Goal: Use online tool/utility: Utilize a website feature to perform a specific function

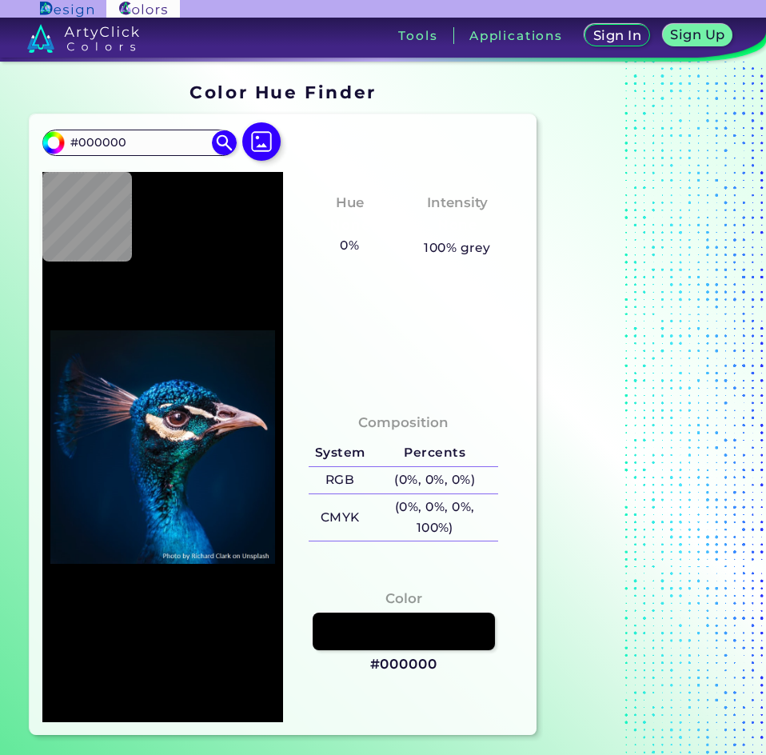
click at [273, 138] on img at bounding box center [261, 141] width 38 height 38
click at [0, 0] on input "file" at bounding box center [0, 0] width 0 height 0
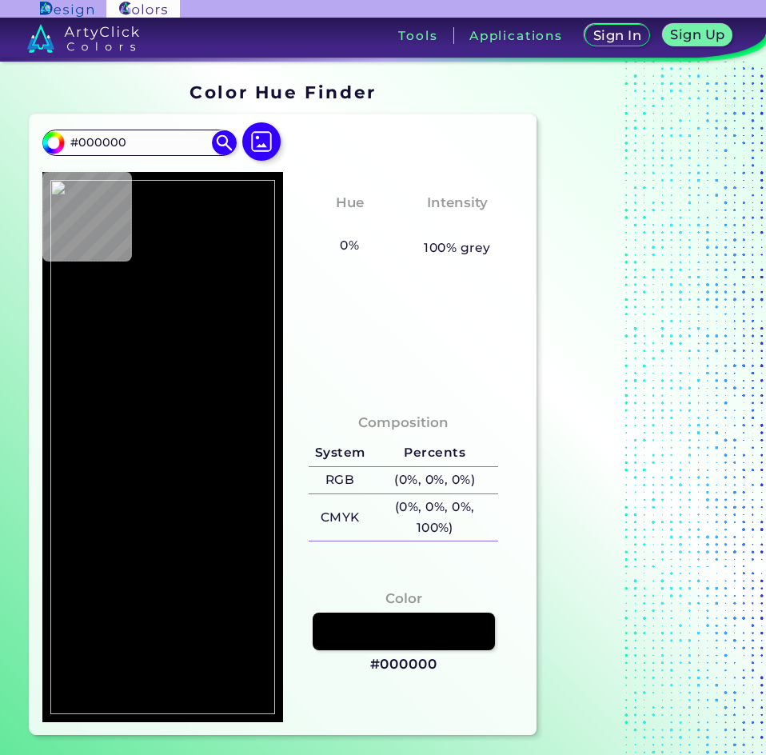
type input "#3c3c3c"
type input "#3C3C3C"
type input "#000000"
type input "#262626"
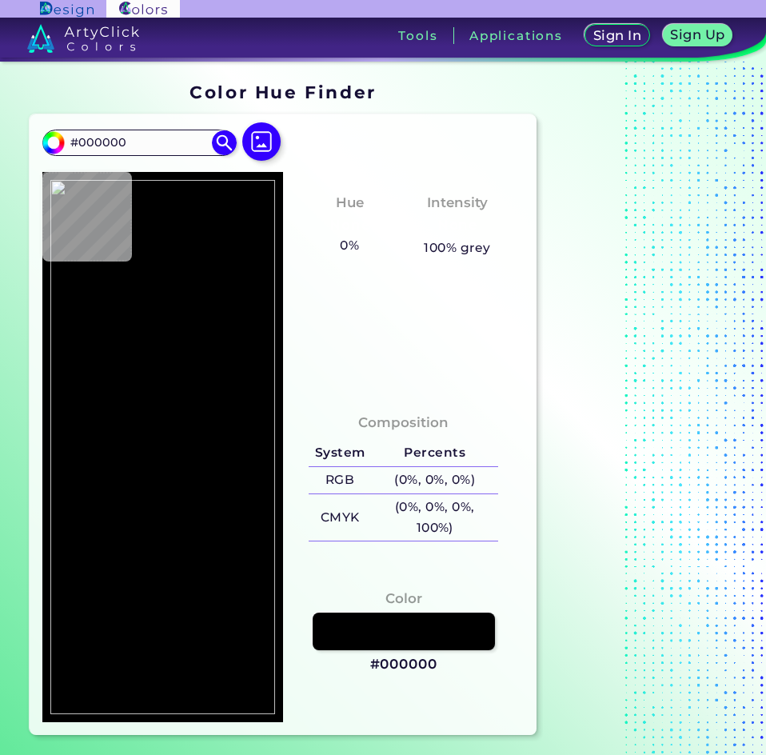
type input "#262626"
type input "#090909"
type input "#333333"
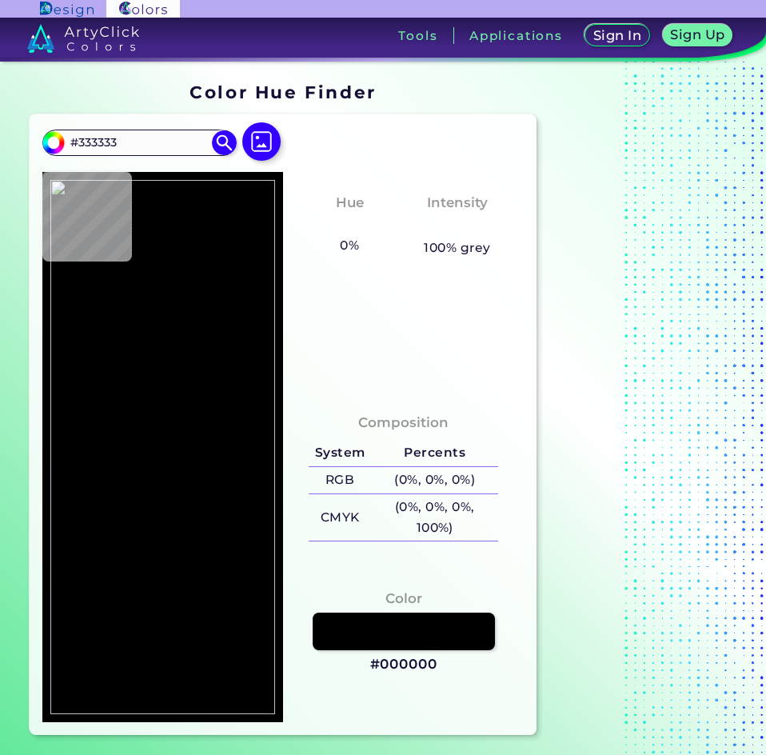
type input "#2f2f2f"
type input "#2F2F2F"
type input "#202020"
type input "#333137"
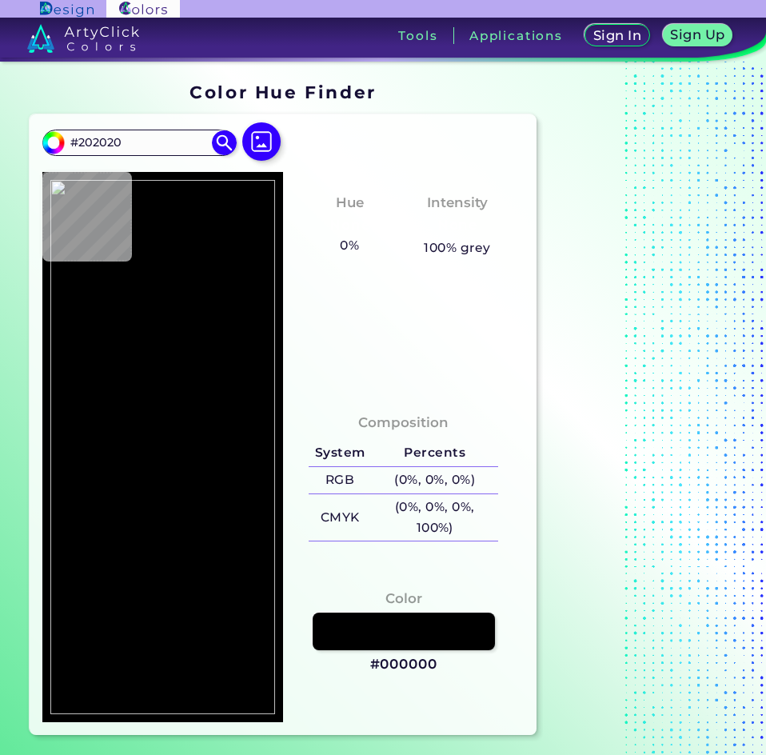
type input "#333137"
type input "#2e2c31"
type input "#2E2C31"
type input "#302c30"
type input "#302C30"
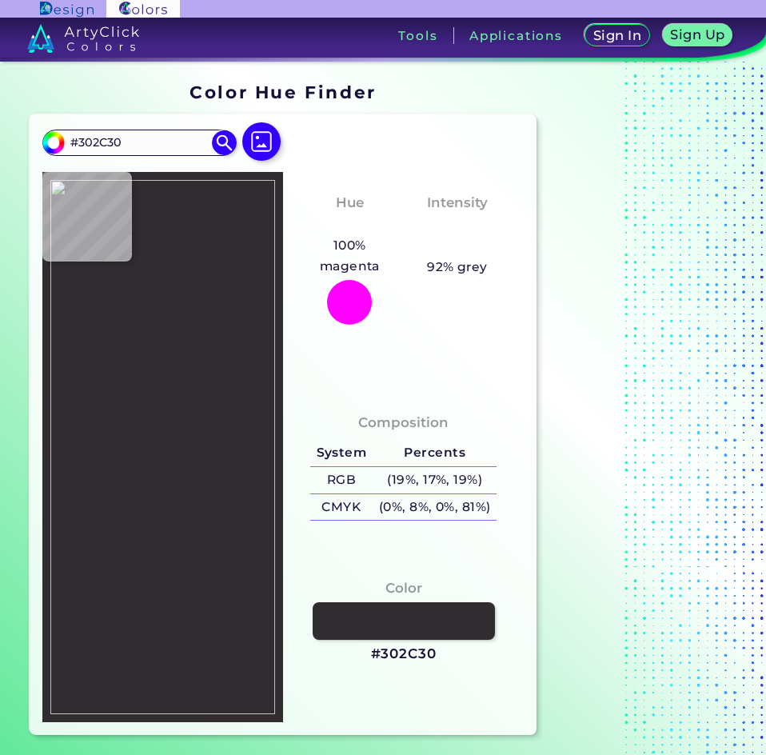
type input "#2c2c30"
type input "#2C2C30"
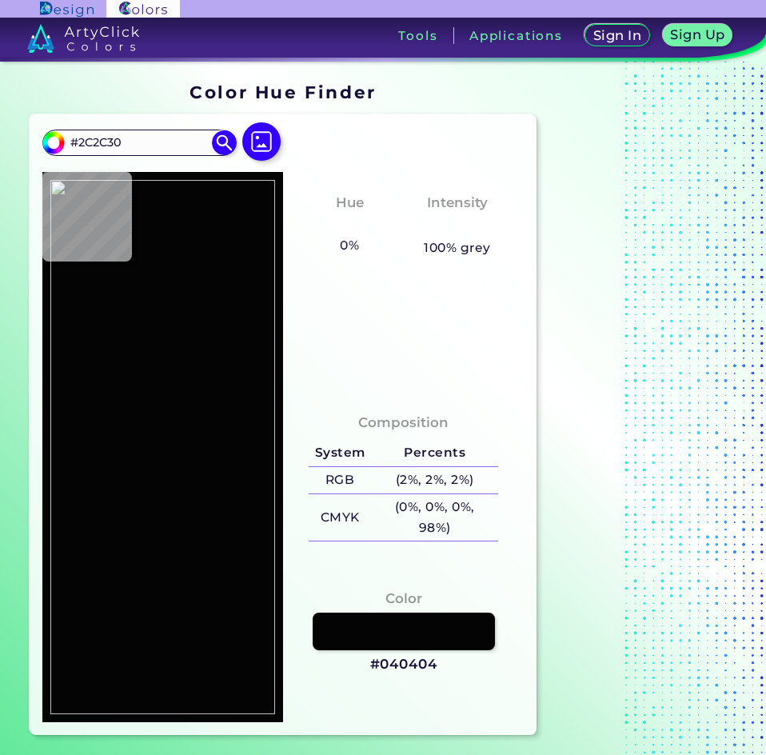
type input "#040404"
type input "#302e34"
type input "#302E34"
type input "#1f1f1f"
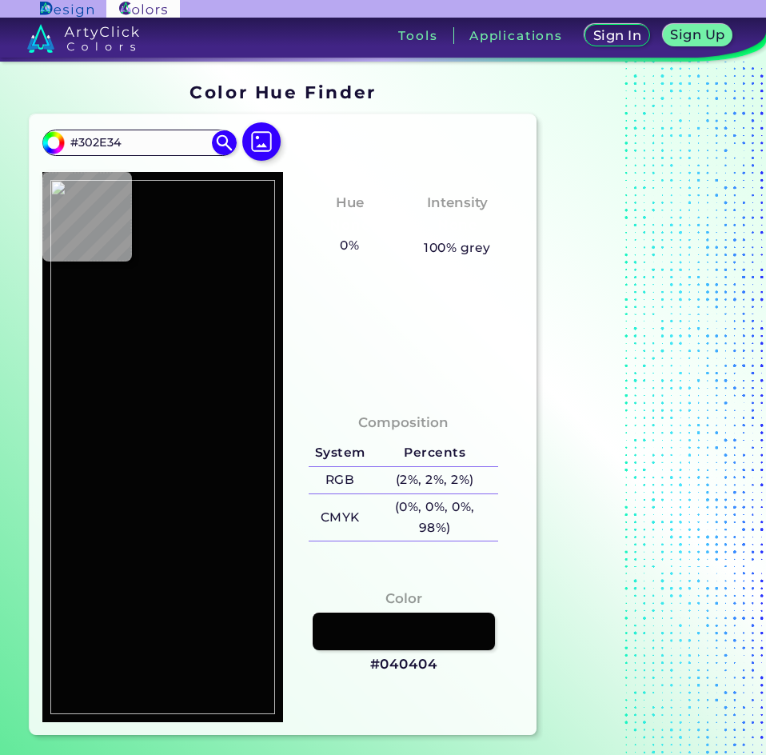
type input "#1F1F1F"
type input "#282828"
type input "#262626"
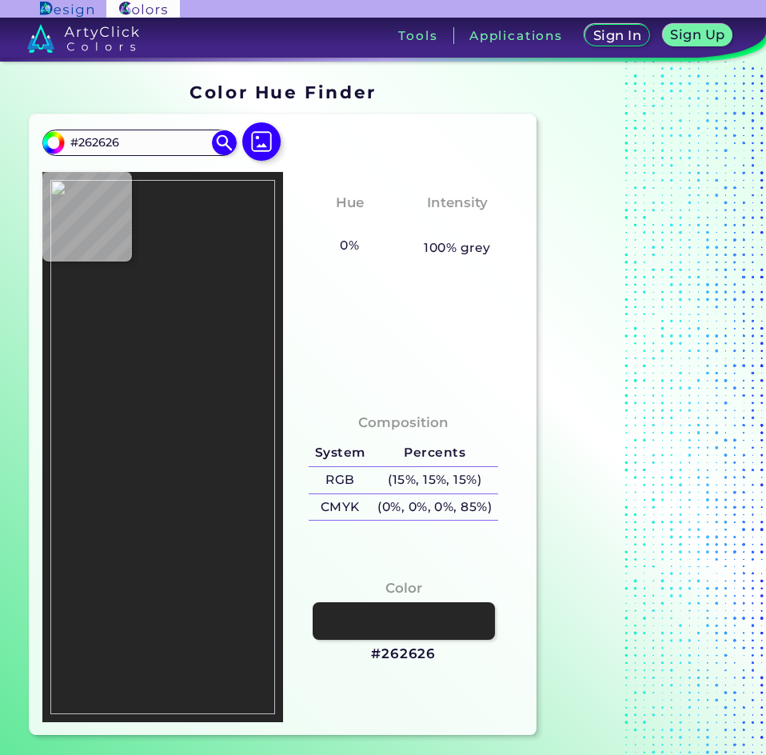
click at [196, 458] on img at bounding box center [162, 447] width 225 height 534
click at [193, 450] on img at bounding box center [162, 447] width 225 height 534
type input "#353535"
type input "#303030"
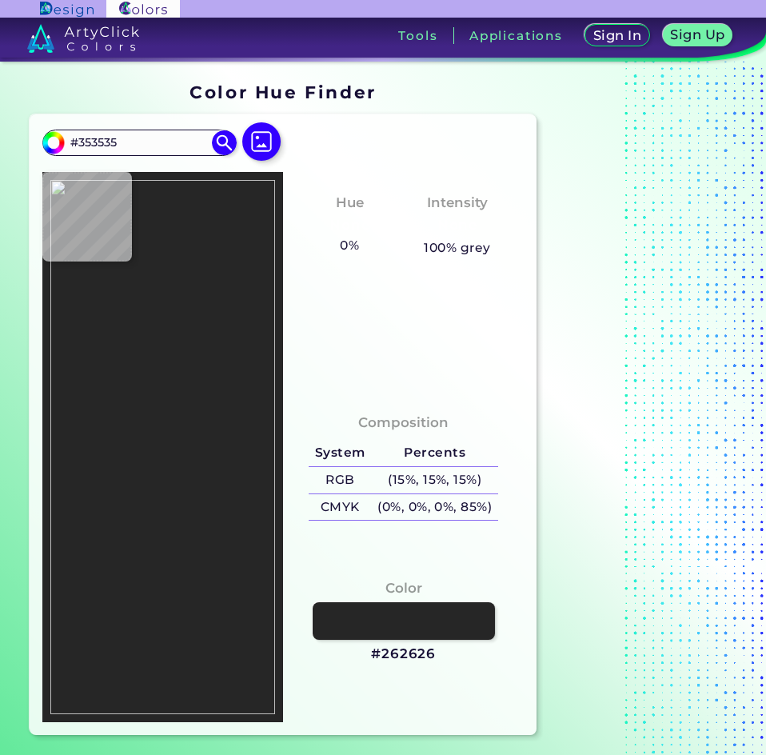
type input "#303030"
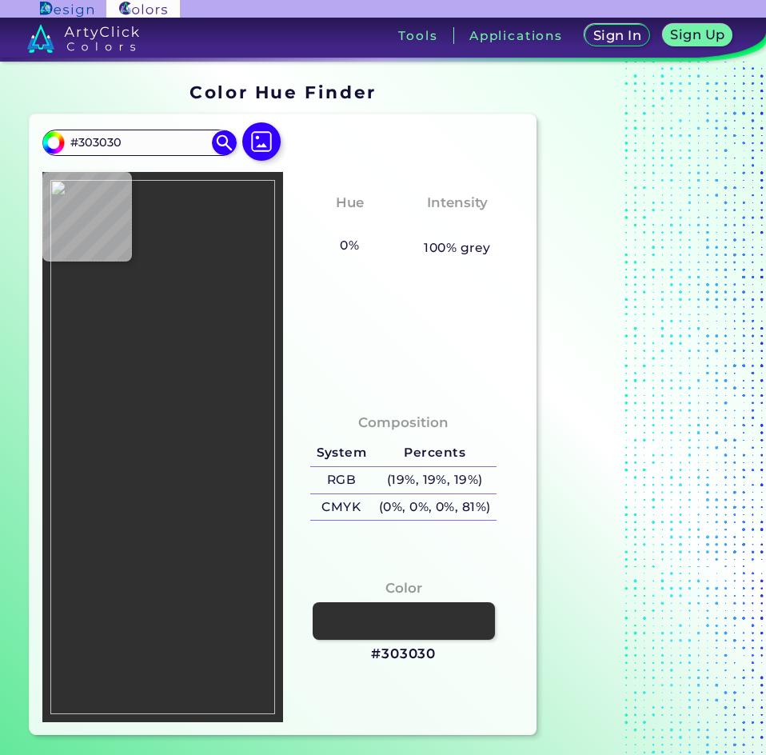
type input "#707070"
type input "#676767"
type input "#6b6b6b"
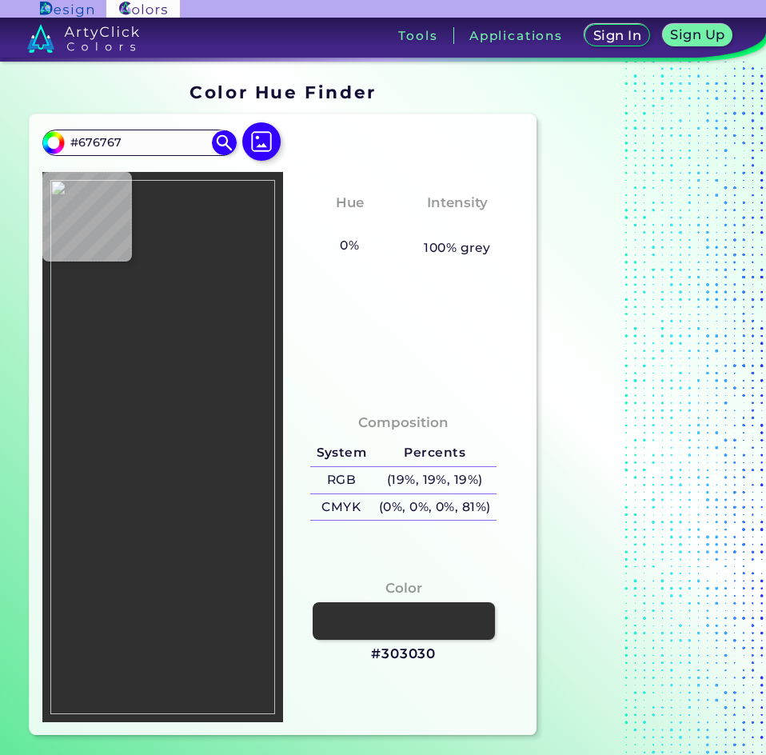
type input "#6B6B6B"
type input "#585858"
type input "#545454"
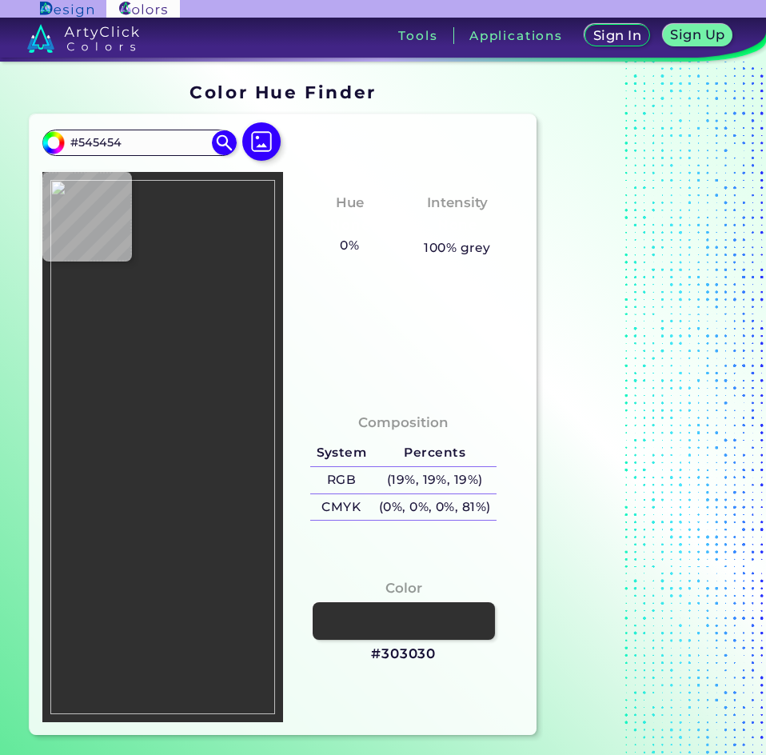
type input "#3e3e3e"
type input "#3E3E3E"
type input "#474747"
type input "#404040"
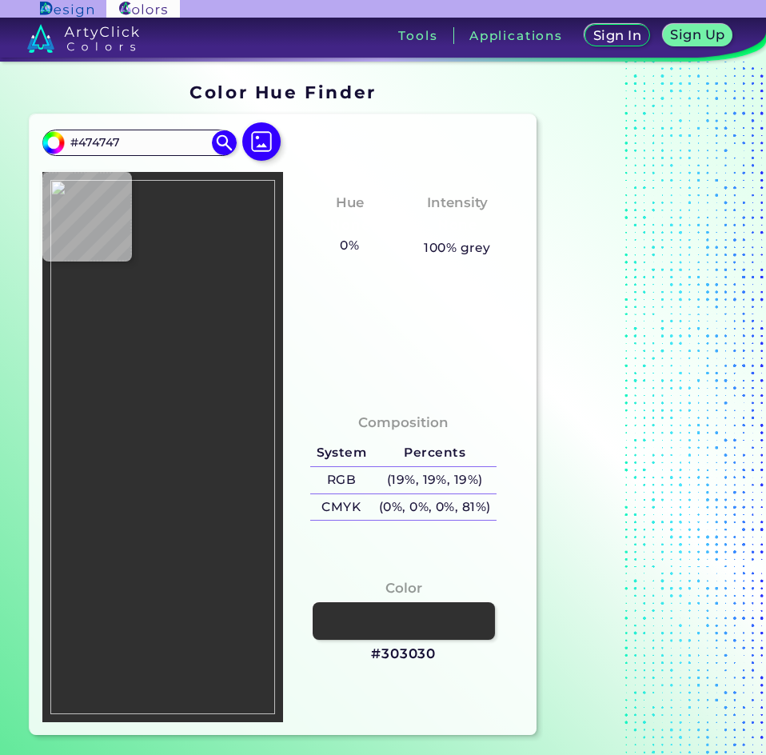
type input "#404040"
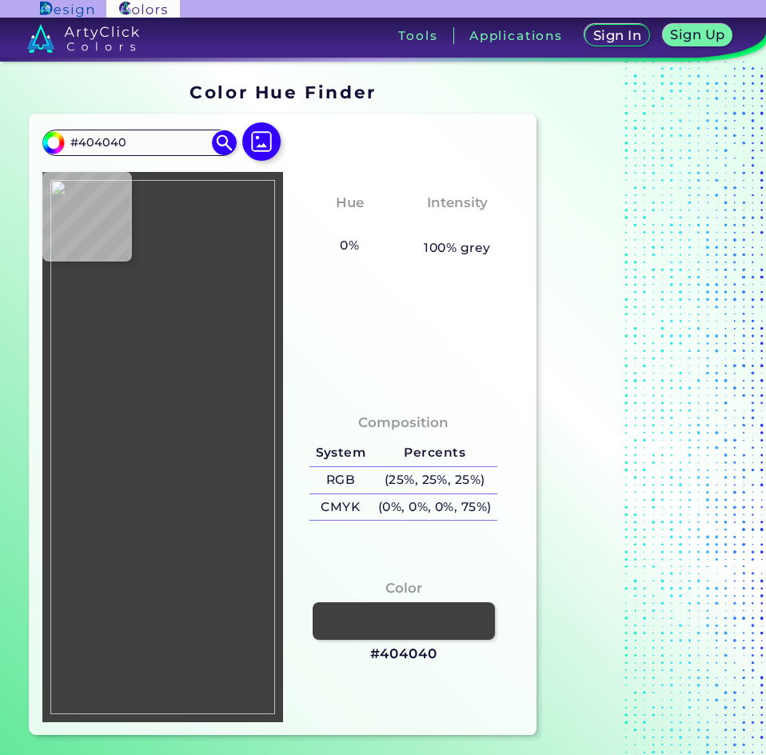
type input "#414141"
type input "#3b3b3b"
type input "#3B3B3B"
type input "#424242"
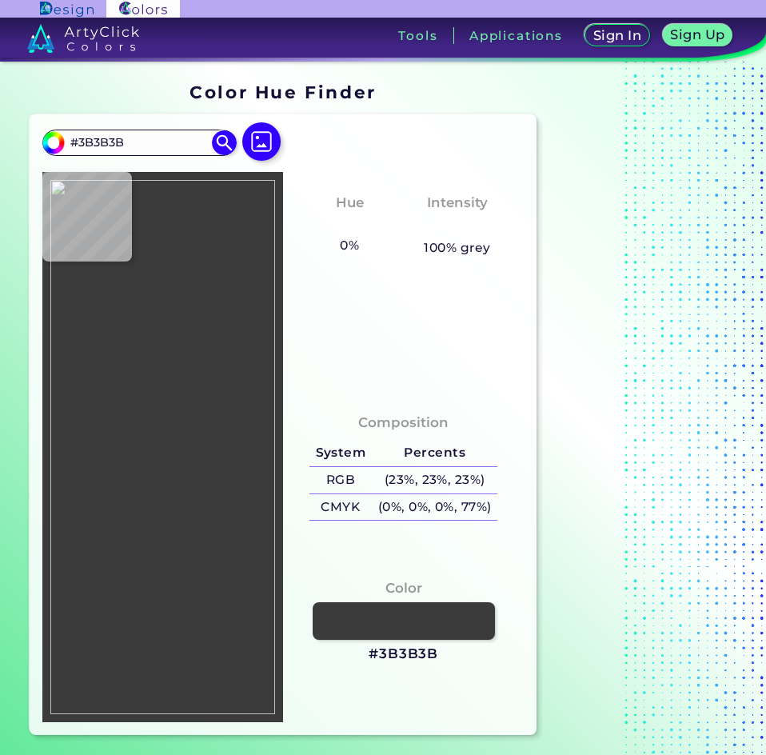
type input "#424242"
type input "#434343"
type input "#3b3b3b"
type input "#3B3B3B"
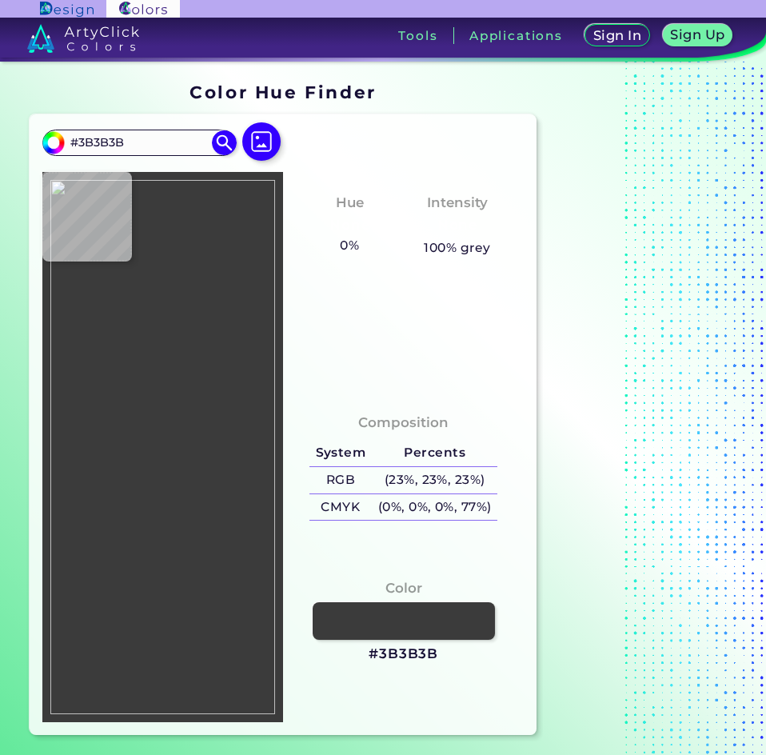
type input "#3c3c3c"
type input "#3C3C3C"
type input "#3e3e3e"
type input "#3E3E3E"
type input "#3b3b3b"
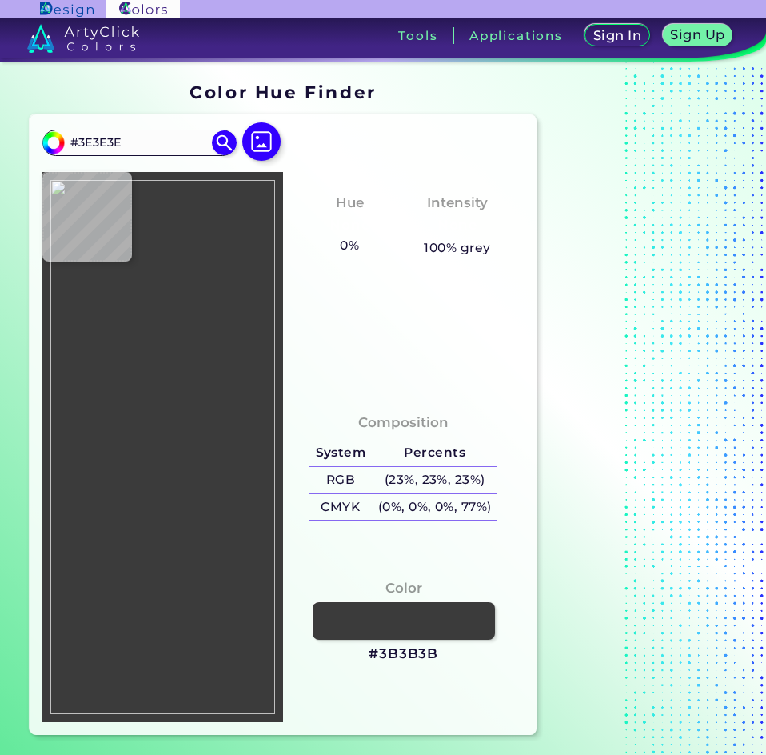
type input "#3B3B3B"
type input "#383838"
type input "#3e3e3e"
type input "#3E3E3E"
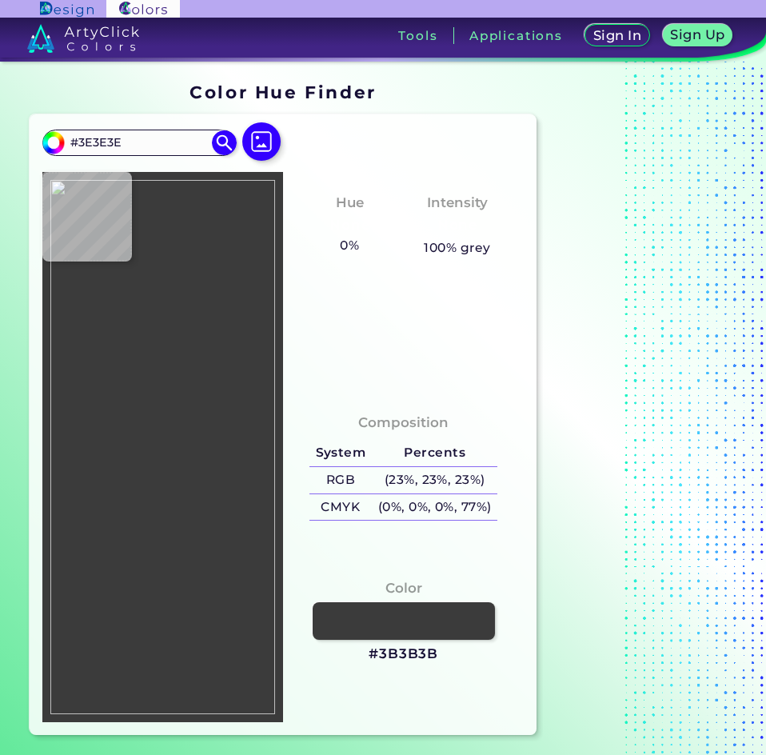
type input "#2c2c2c"
type input "#2C2C2C"
type input "#343434"
type input "#1d1d1d"
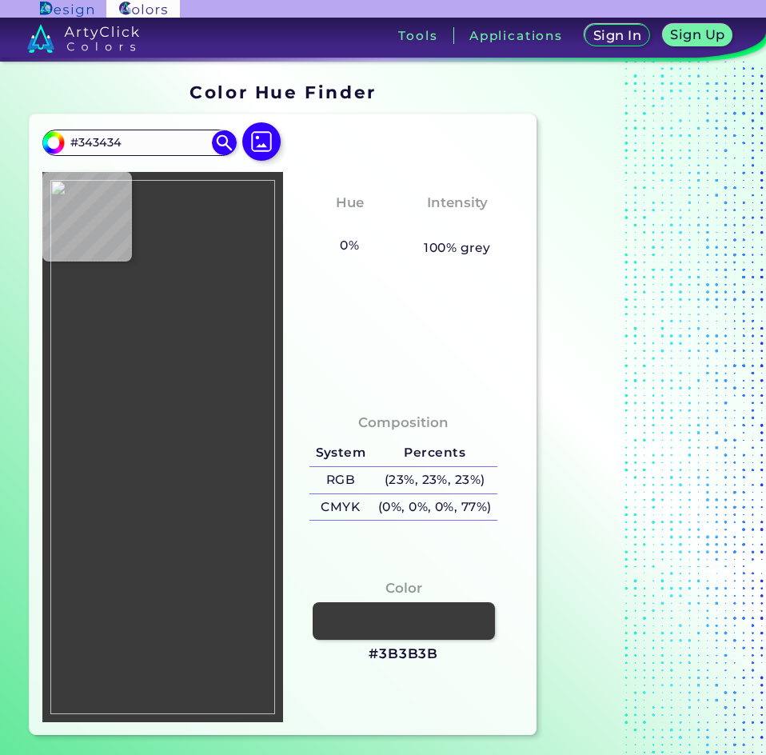
type input "#1D1D1D"
type input "#1f1f1f"
type input "#1F1F1F"
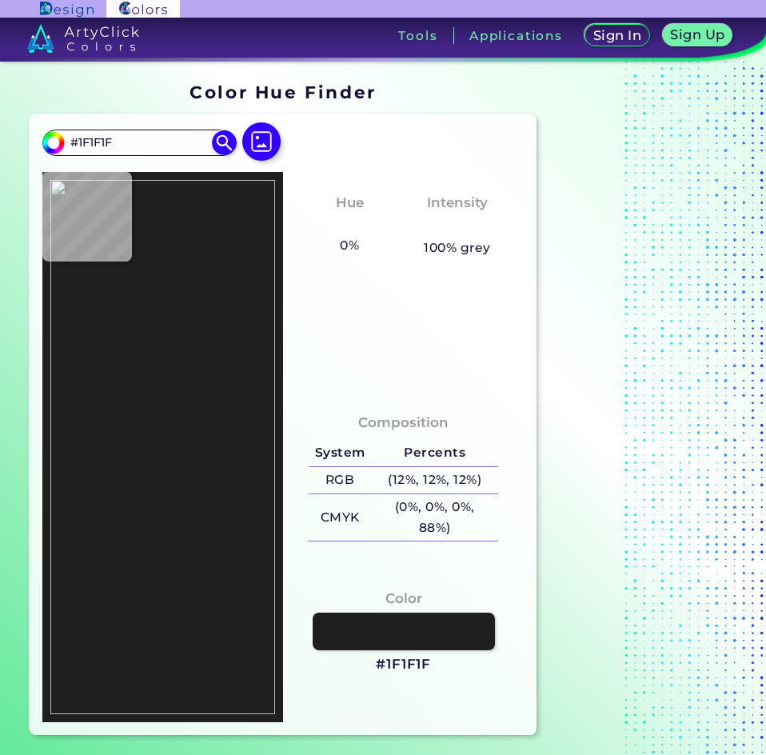
type input "#2d2d2d"
type input "#2D2D2D"
type input "#343434"
type input "#2c2c2c"
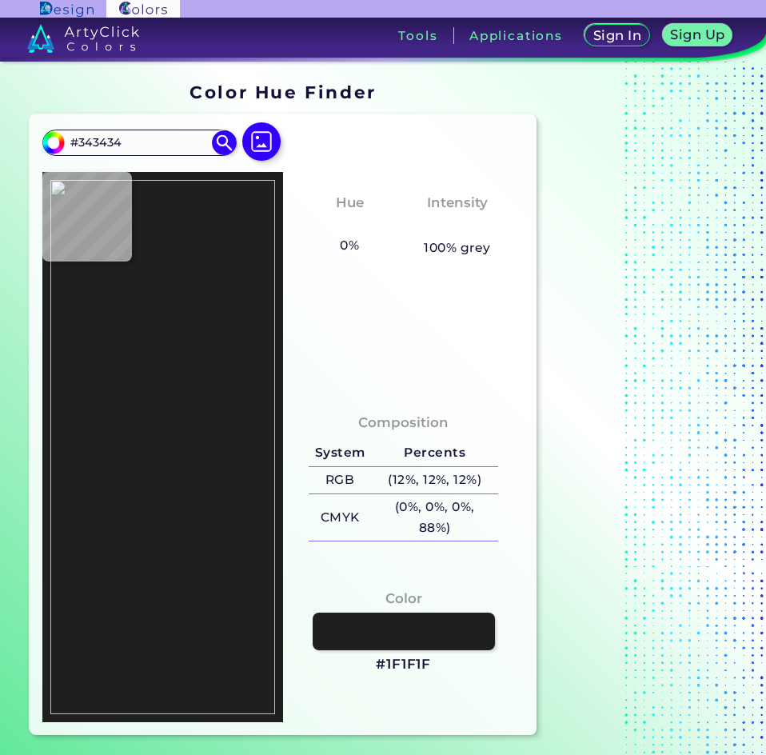
type input "#2C2C2C"
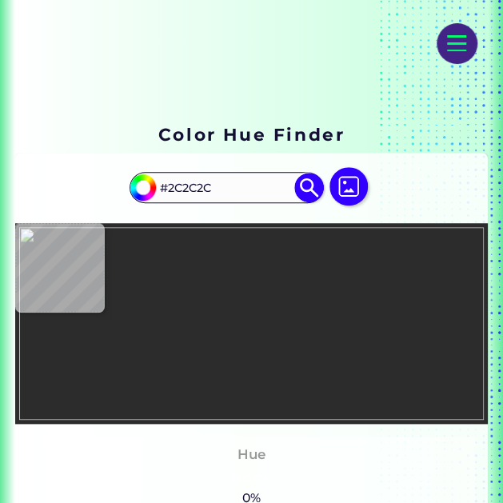
type input "#202020"
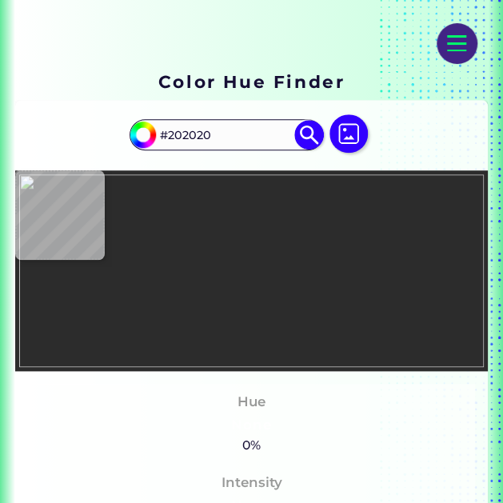
type input "#242424"
type input "#181818"
type input "#2e2e2e"
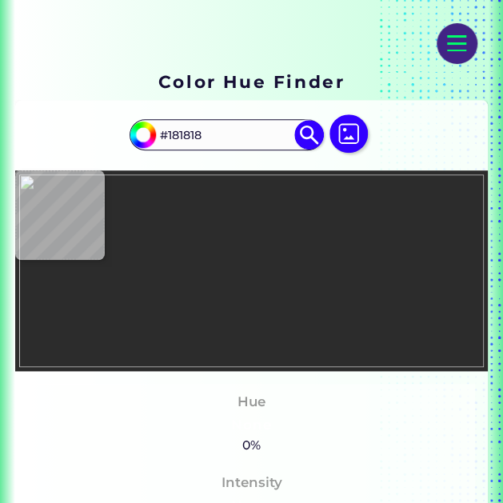
type input "#2E2E2E"
type input "#1f1f1f"
type input "#1F1F1F"
type input "#222222"
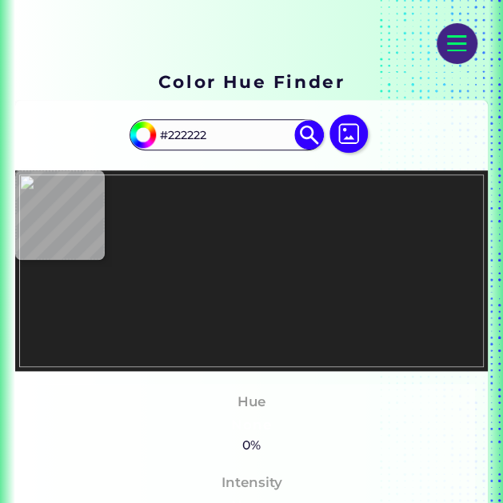
type input "#0e0e0e"
type input "#0E0E0E"
type input "#363636"
type input "#272727"
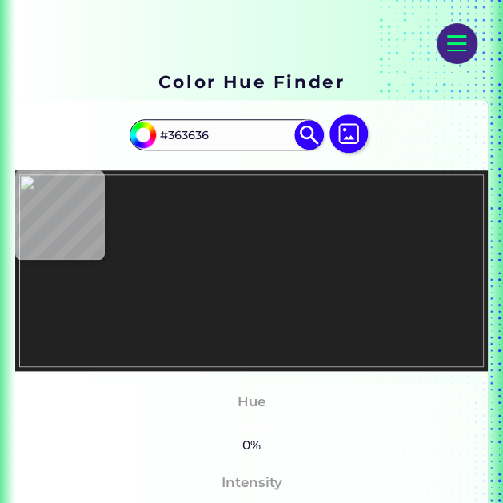
type input "#272727"
type input "#242424"
type input "#3d3d3d"
type input "#3D3D3D"
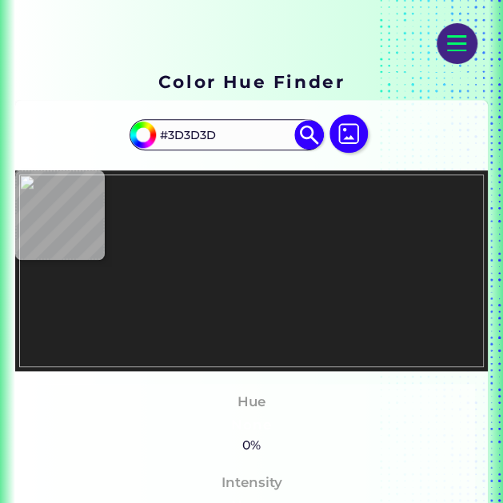
type input "#4d4d4d"
type input "#4D4D4D"
type input "#010101"
type input "#090909"
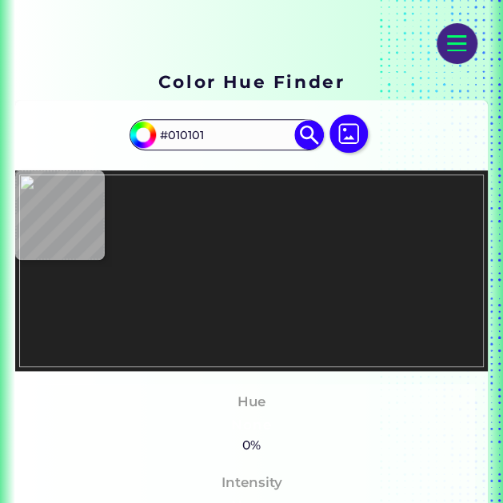
type input "#090909"
type input "#0a0a0a"
type input "#0A0A0A"
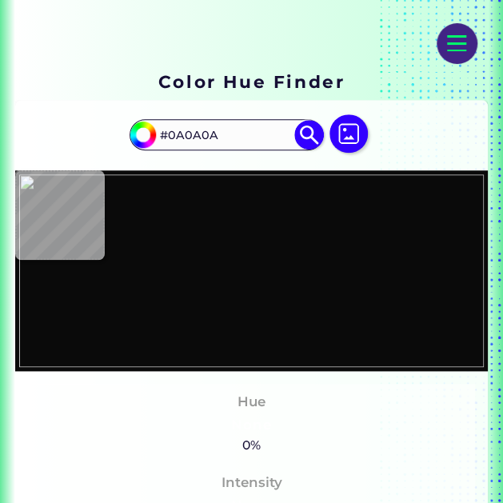
type input "#707070"
type input "#404040"
type input "#3e3e3e"
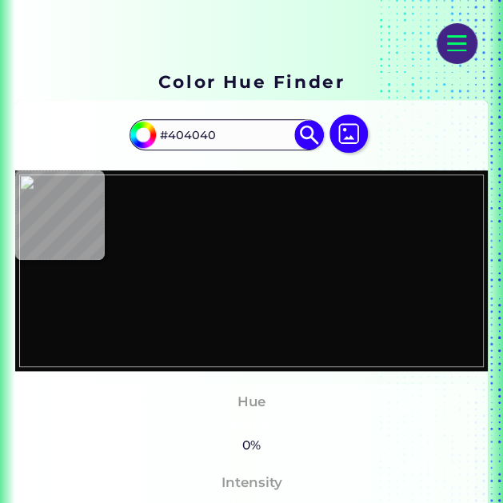
type input "#3E3E3E"
type input "#2c2c2c"
type input "#2C2C2C"
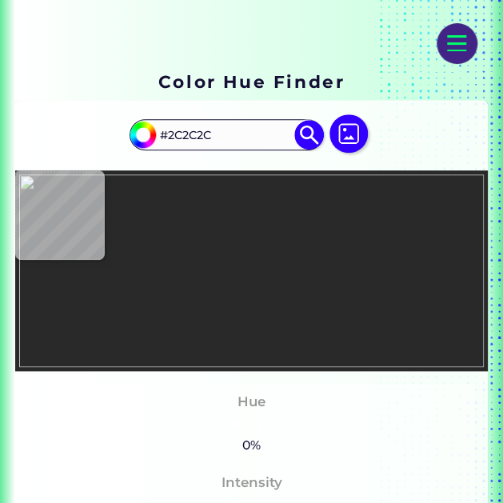
type input "#292929"
type input "#333333"
type input "#2d2d2d"
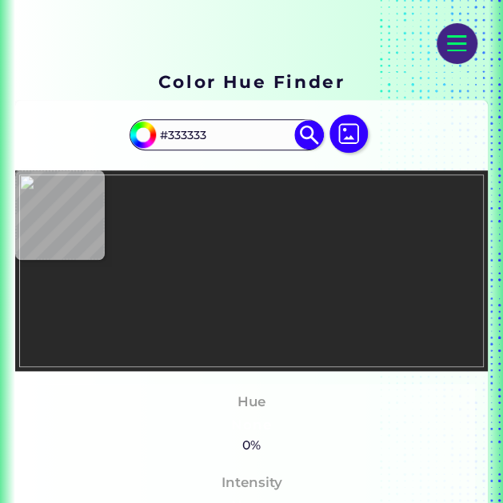
type input "#2D2D2D"
type input "#303030"
type input "#2f2f2f"
type input "#2F2F2F"
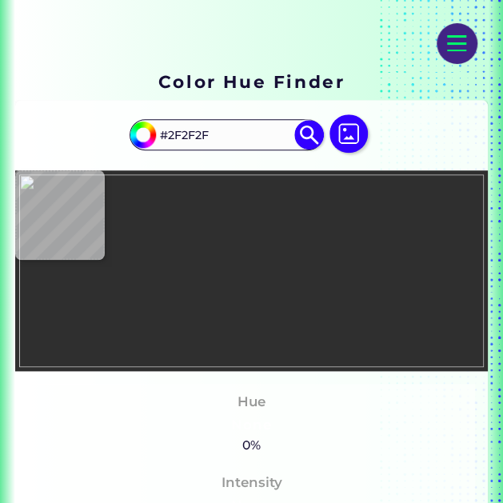
type input "#343434"
type input "#353535"
type input "#262626"
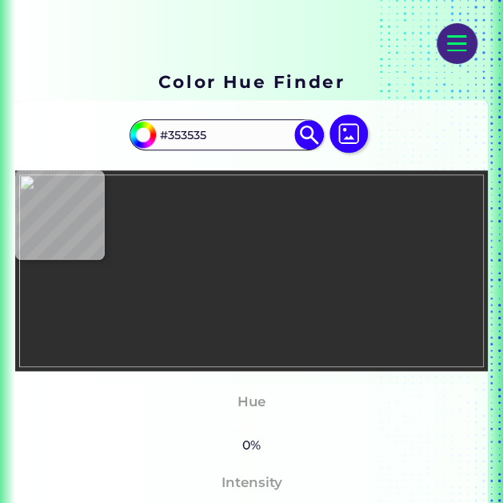
type input "#262626"
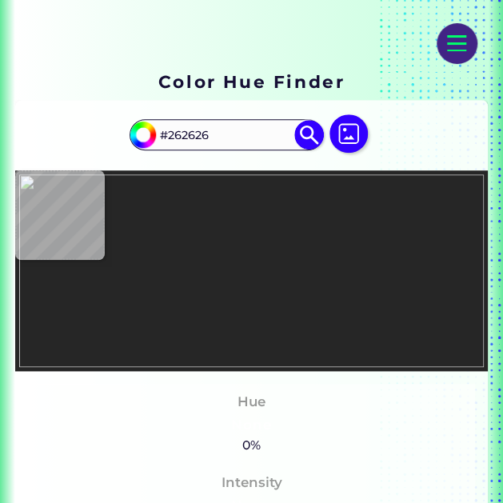
type input "#3a3a3a"
type input "#3A3A3A"
type input "#3c3c3c"
type input "#3C3C3C"
type input "#2c2c2c"
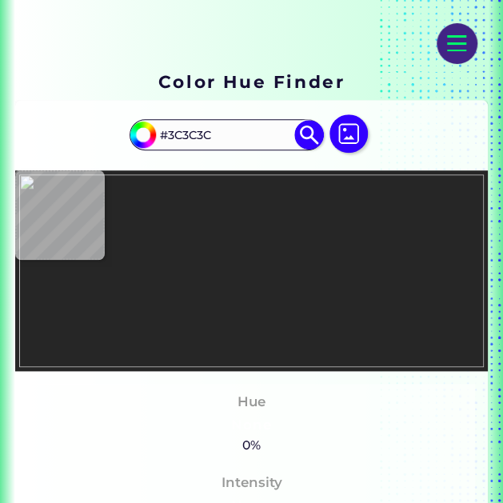
type input "#2C2C2C"
type input "#292929"
type input "#2e2e2e"
type input "#2E2E2E"
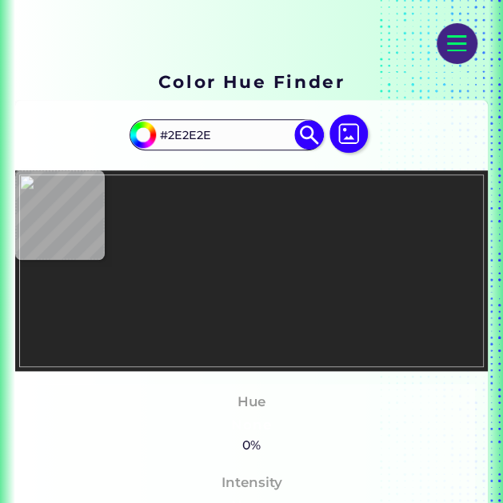
type input "#323232"
type input "#343434"
type input "#383838"
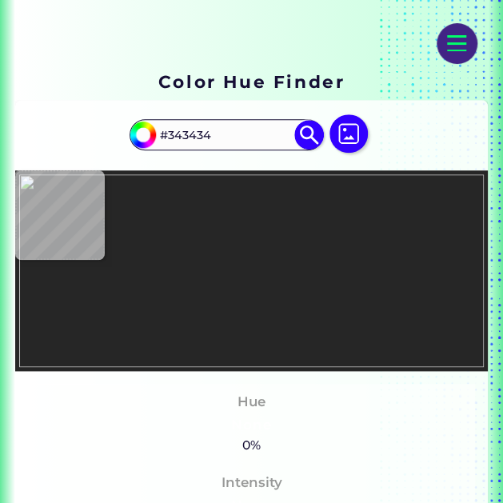
type input "#383838"
type input "#3a3a3a"
type input "#3A3A3A"
type input "#2f2f2f"
type input "#2F2F2F"
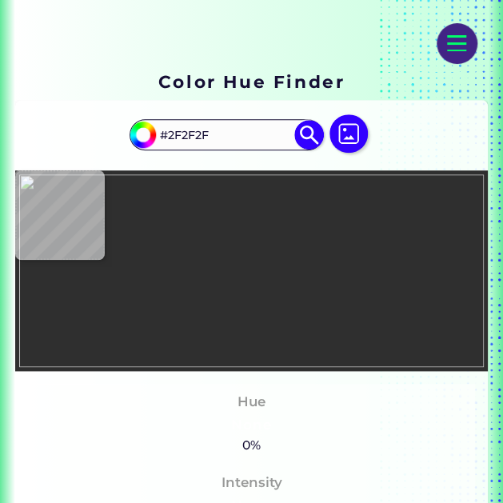
type input "#333333"
type input "#2b2b2b"
type input "#2B2B2B"
type input "#2f2f2f"
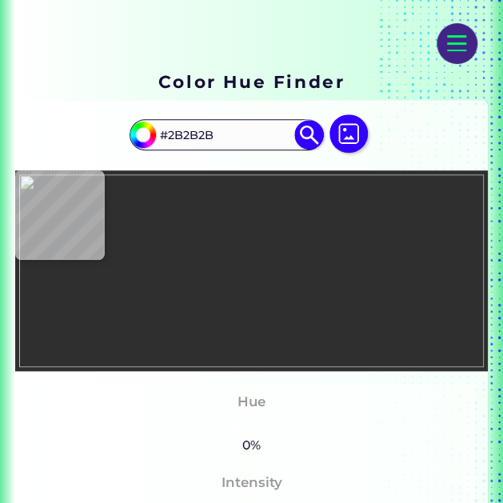
type input "#2F2F2F"
type input "#313131"
type input "#333333"
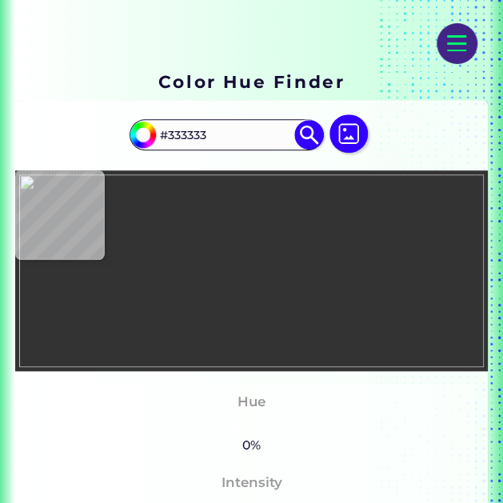
type input "#313131"
type input "#303030"
type input "#252525"
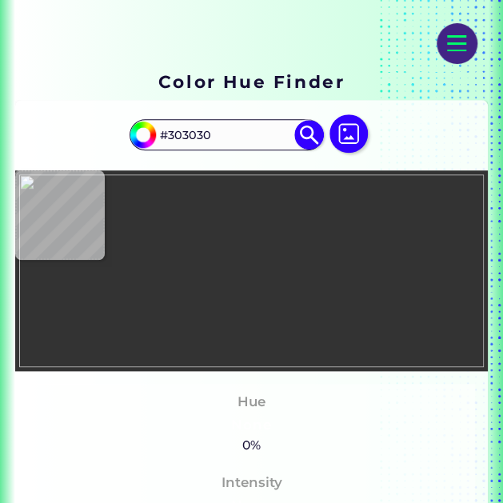
type input "#252525"
type input "#151515"
type input "#292929"
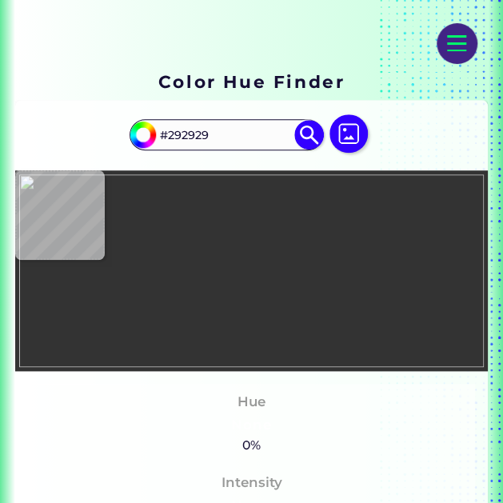
type input "#272727"
type input "#252525"
type input "#242424"
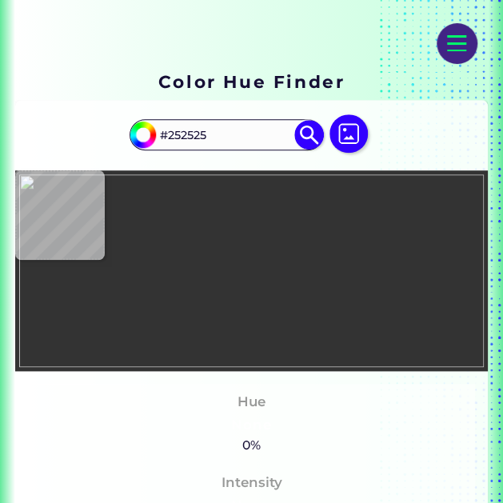
type input "#242424"
type input "#232323"
type input "#282828"
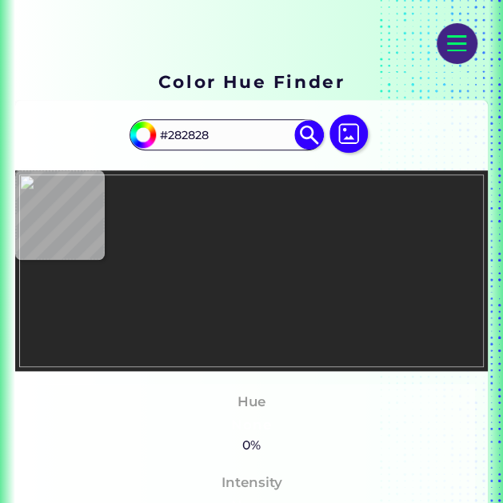
type input "#222222"
type input "#232323"
type input "#303030"
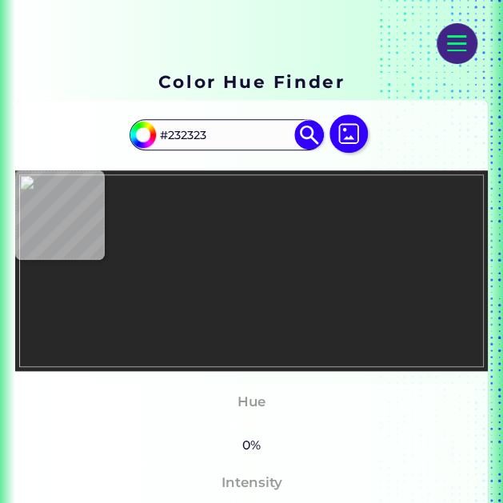
type input "#303030"
type input "#222222"
type input "#1e1e1e"
type input "#1E1E1E"
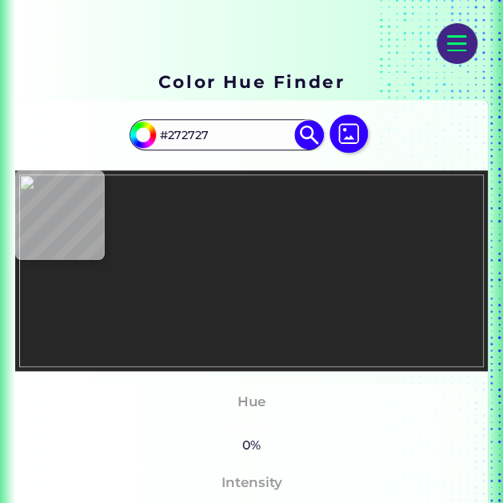
click at [375, 300] on img at bounding box center [251, 271] width 465 height 194
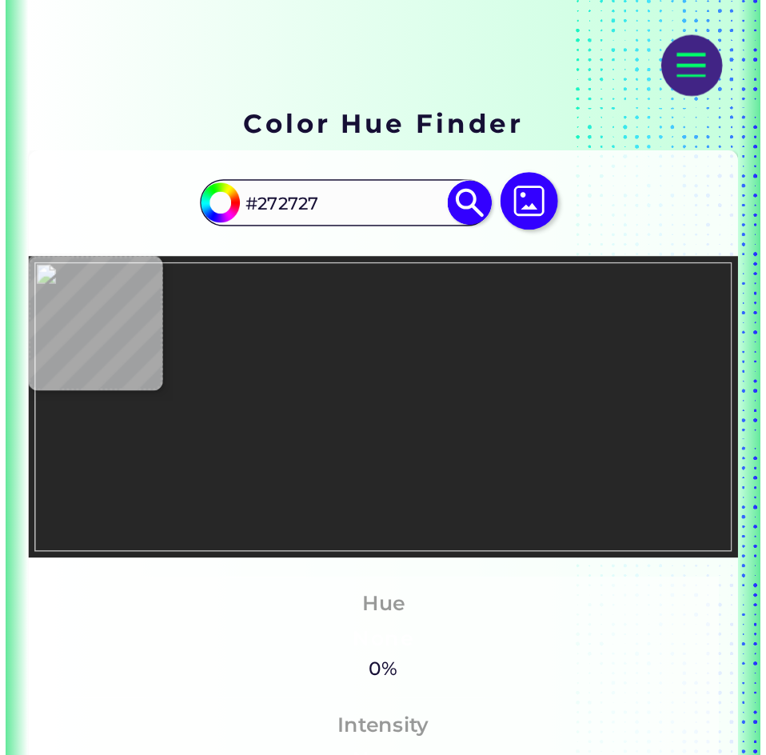
scroll to position [0, 0]
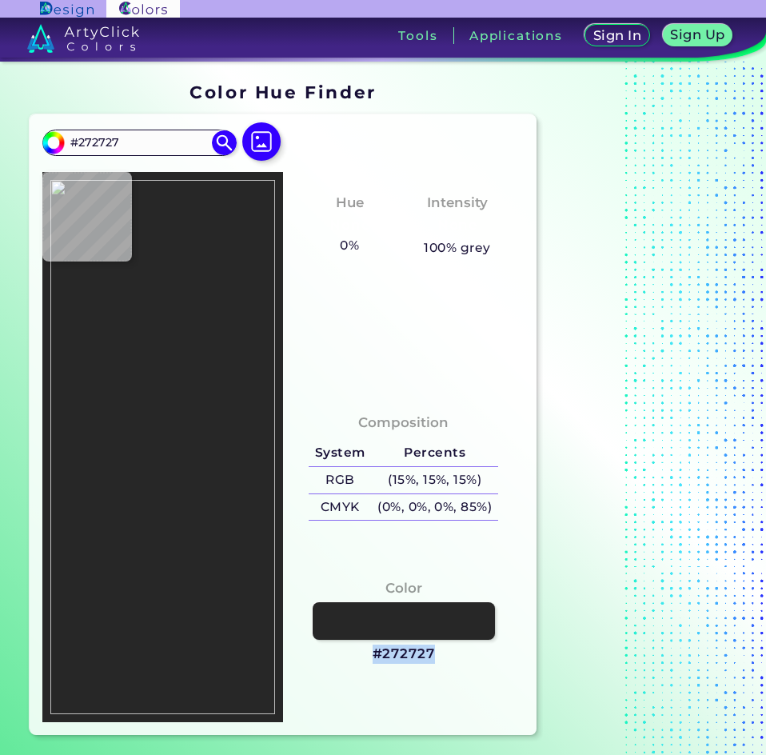
drag, startPoint x: 440, startPoint y: 658, endPoint x: 351, endPoint y: 662, distance: 88.8
click at [351, 662] on div "Color #272727" at bounding box center [403, 621] width 215 height 102
copy div "#272727"
